Goal: Transaction & Acquisition: Purchase product/service

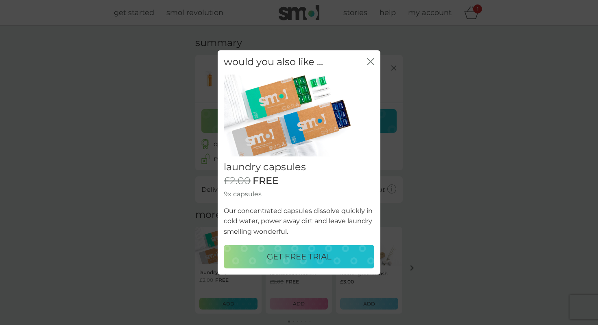
click at [325, 256] on p "GET FREE TRIAL" at bounding box center [299, 256] width 65 height 13
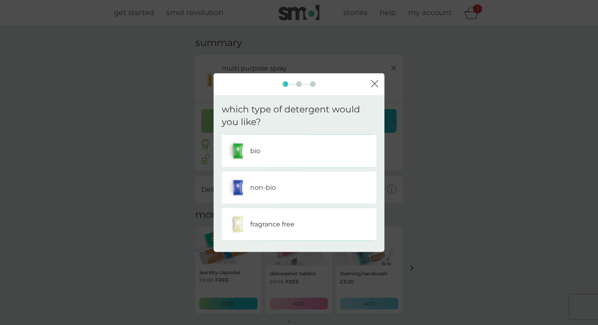
click at [310, 192] on div "non-bio" at bounding box center [299, 187] width 142 height 20
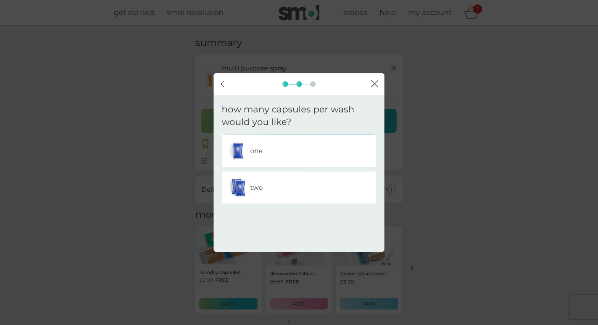
click at [332, 186] on div "two" at bounding box center [299, 187] width 142 height 20
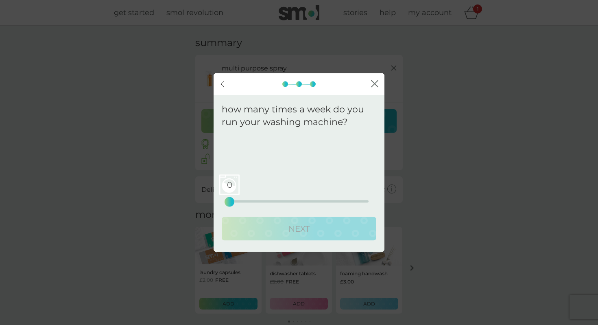
drag, startPoint x: 230, startPoint y: 200, endPoint x: 166, endPoint y: 204, distance: 64.9
click at [166, 204] on div "back close how many times a week do you run your washing machine? We recommend …" at bounding box center [299, 162] width 598 height 325
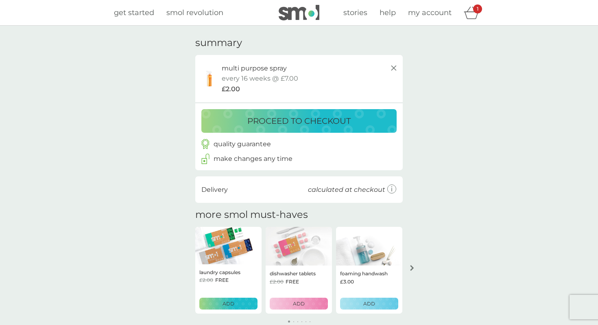
click at [393, 71] on icon at bounding box center [394, 68] width 10 height 10
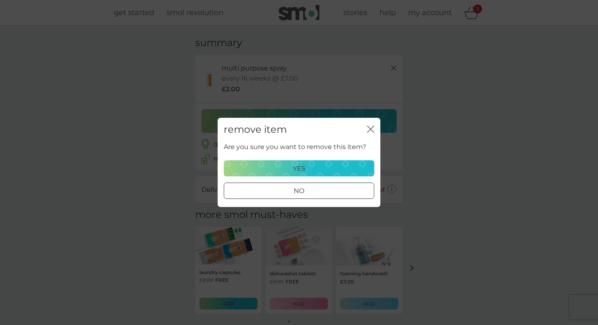
click at [367, 123] on div "remove item close" at bounding box center [299, 130] width 163 height 24
click at [371, 129] on icon "close" at bounding box center [372, 129] width 3 height 7
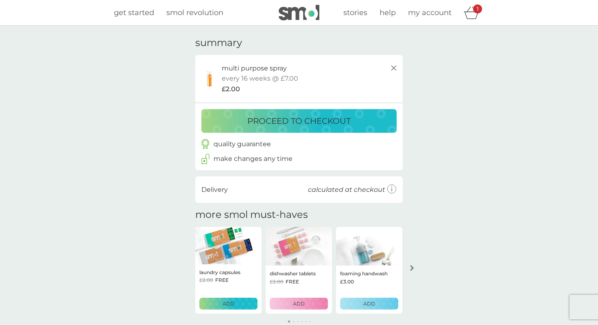
click at [253, 79] on p "every 16 weeks @ £7.00" at bounding box center [260, 78] width 77 height 11
click at [413, 107] on div "your basket summary multi purpose spray trial pack every 16 weeks @ £7.00 £2.00…" at bounding box center [299, 200] width 598 height 348
click at [318, 133] on div "quality guarantee make changes any time" at bounding box center [299, 151] width 208 height 37
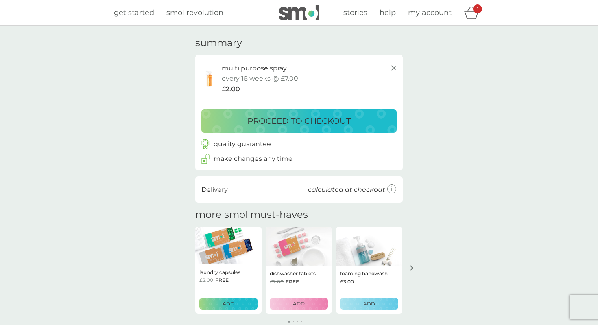
click at [318, 126] on p "proceed to checkout" at bounding box center [299, 120] width 103 height 13
